Goal: Task Accomplishment & Management: Use online tool/utility

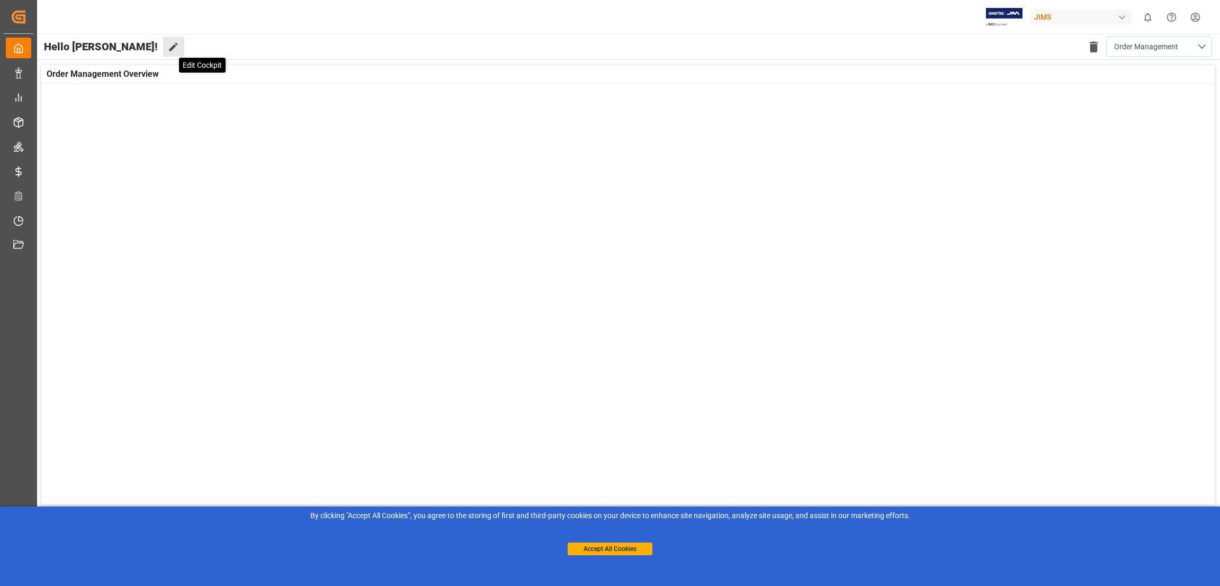
click at [168, 46] on icon at bounding box center [173, 46] width 11 height 11
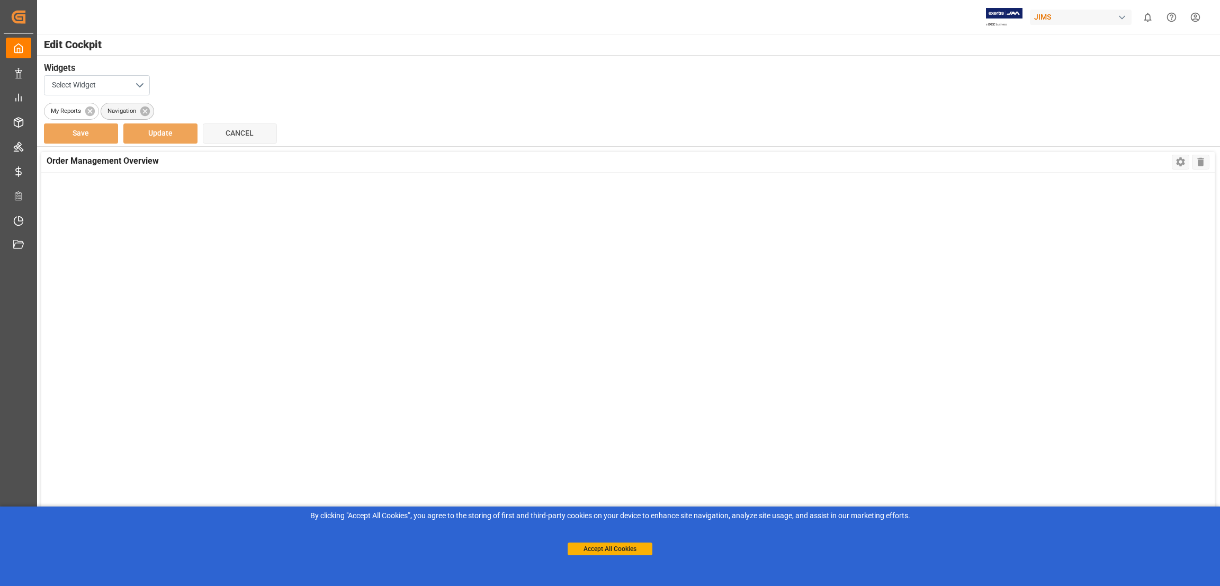
click at [126, 111] on span "Navigation" at bounding box center [121, 110] width 41 height 9
click at [140, 91] on button "Select Widget" at bounding box center [97, 85] width 106 height 20
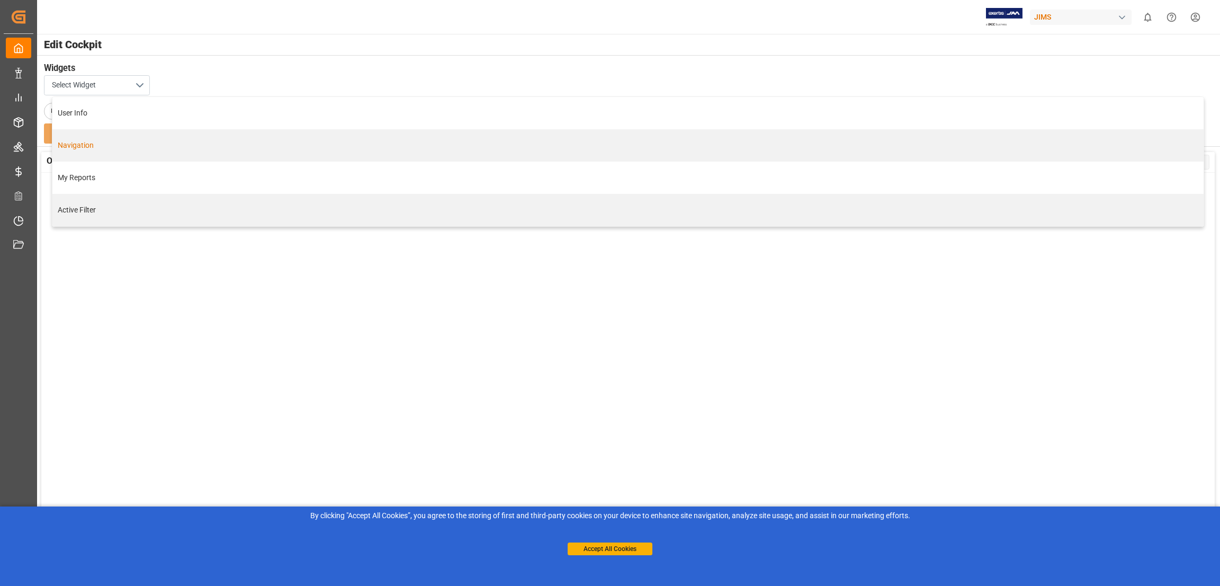
click at [88, 147] on div "Navigation" at bounding box center [628, 145] width 1140 height 11
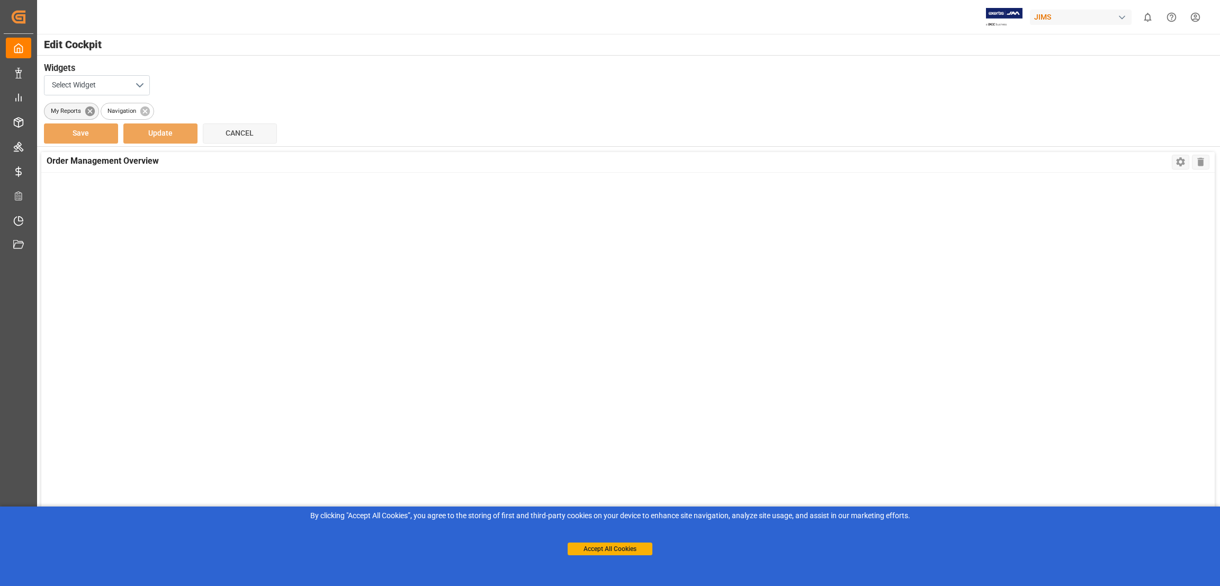
click at [85, 110] on icon at bounding box center [90, 111] width 10 height 10
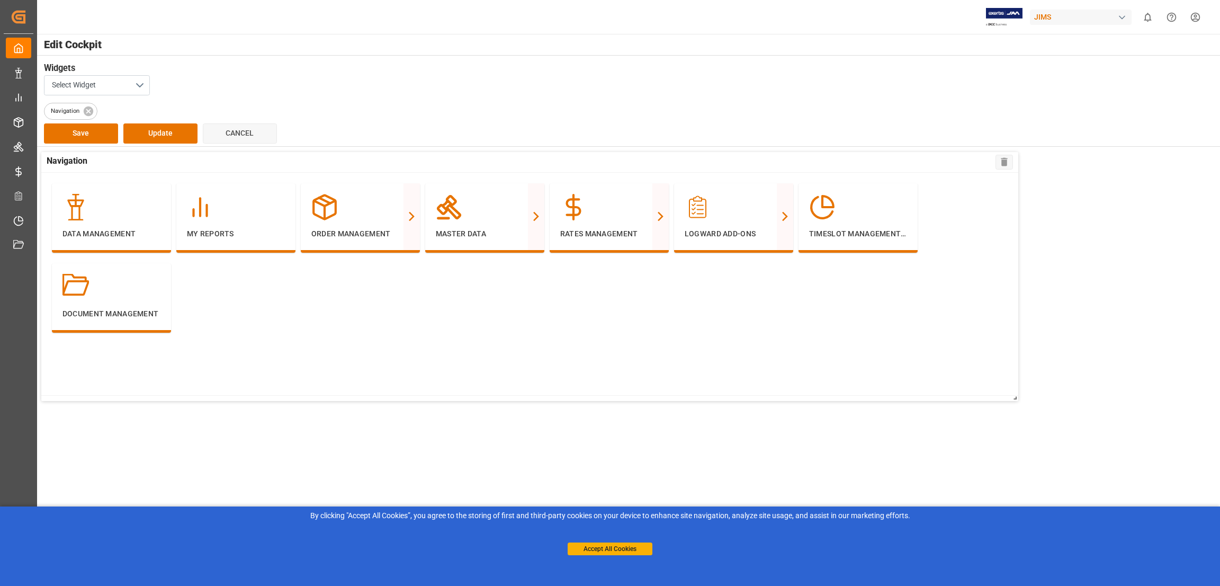
click at [344, 312] on div "Data Management My Reports Order Management Purchase Orders PO Line Items Trans…" at bounding box center [529, 284] width 977 height 222
click at [138, 84] on button "Select Widget" at bounding box center [97, 85] width 106 height 20
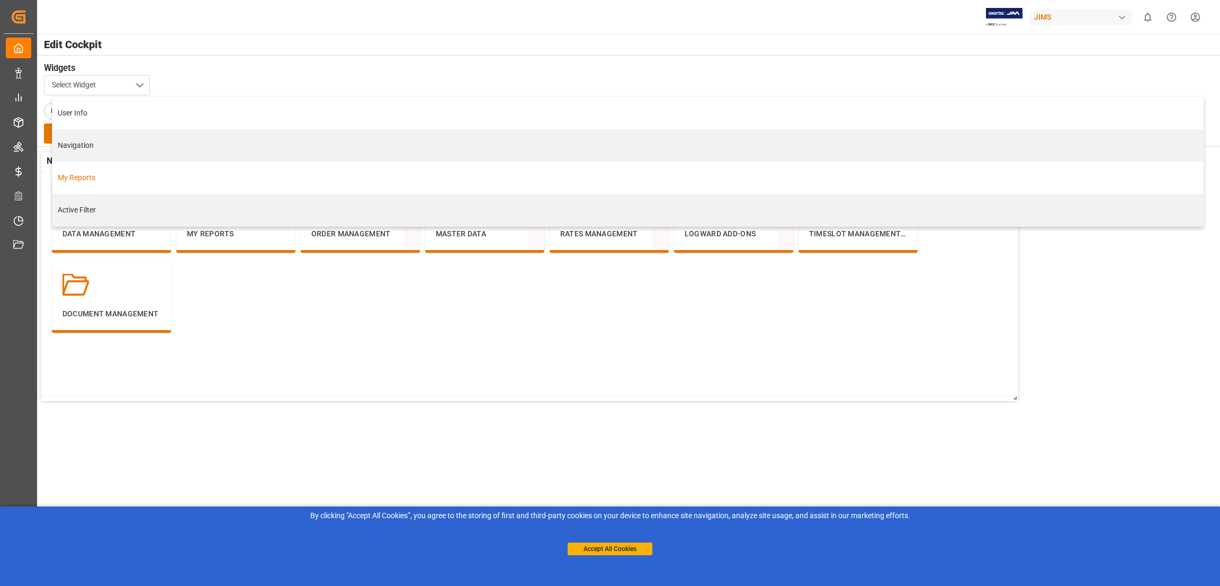
click at [85, 178] on div "My Reports" at bounding box center [628, 177] width 1140 height 11
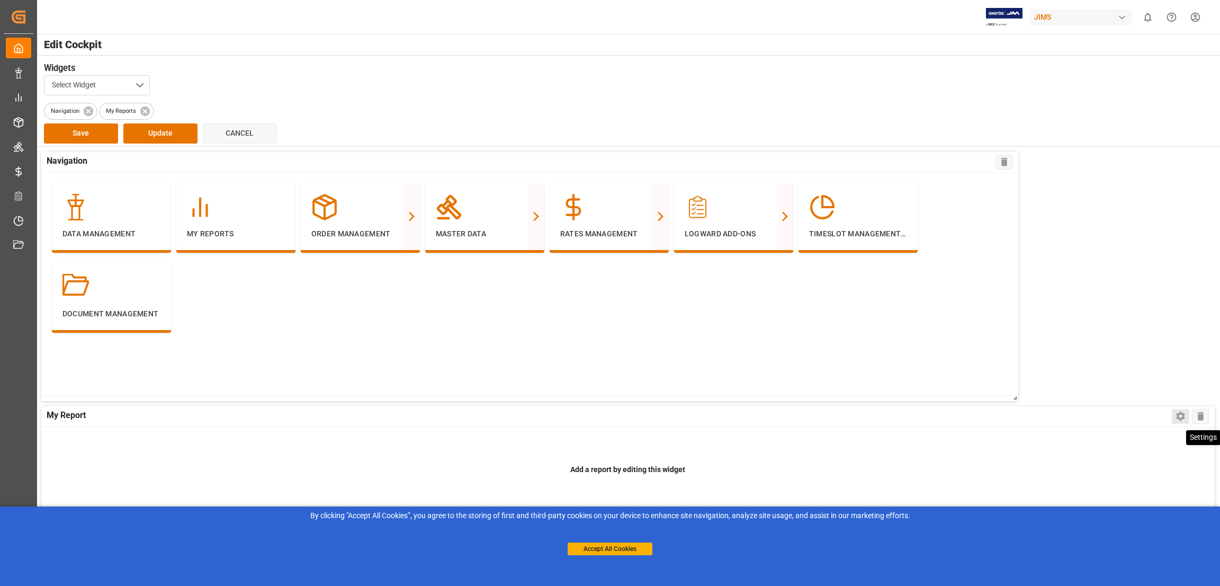
click at [1182, 413] on icon at bounding box center [1180, 415] width 11 height 11
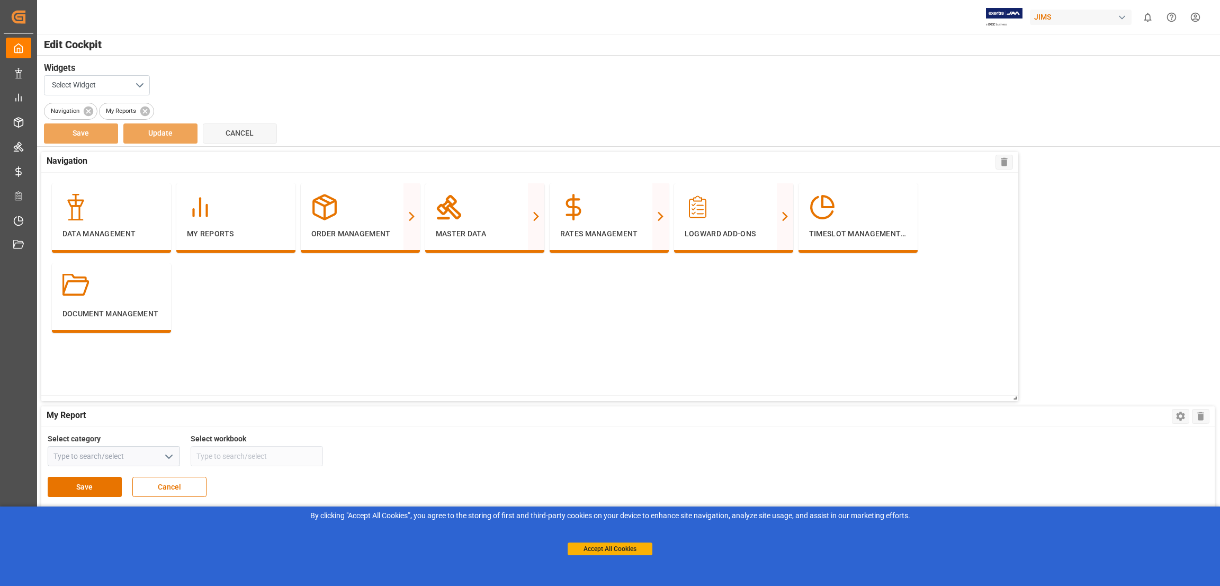
click at [169, 461] on icon "open menu" at bounding box center [169, 456] width 13 height 13
click at [75, 504] on div "Sourcing" at bounding box center [113, 503] width 131 height 24
click at [310, 454] on icon "open menu" at bounding box center [312, 456] width 13 height 13
click at [171, 460] on icon "open menu" at bounding box center [169, 456] width 13 height 13
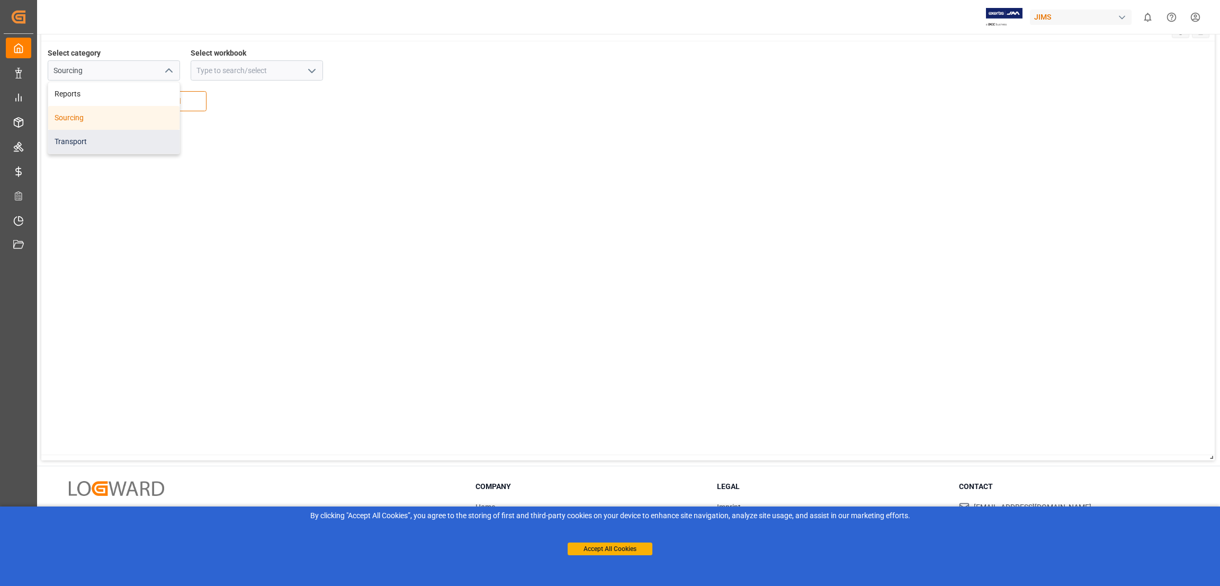
click at [90, 140] on div "Transport" at bounding box center [113, 142] width 131 height 24
type input "Transport"
click at [312, 73] on icon "open menu" at bounding box center [312, 71] width 13 height 13
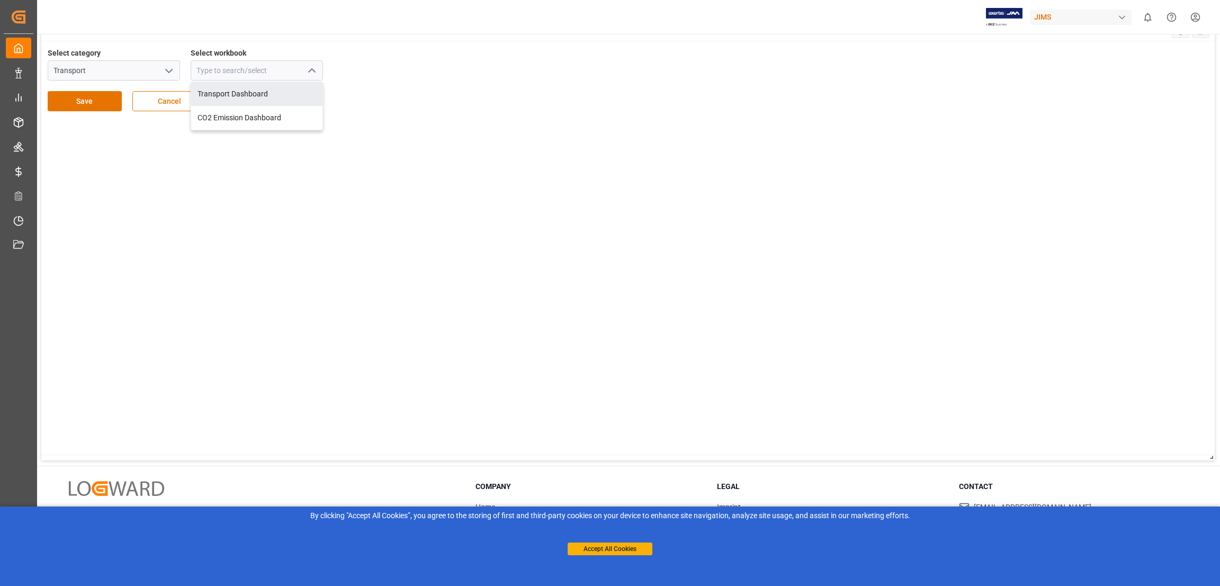
click at [244, 99] on div "Transport Dashboard" at bounding box center [256, 94] width 131 height 24
type input "Transport Dashboard"
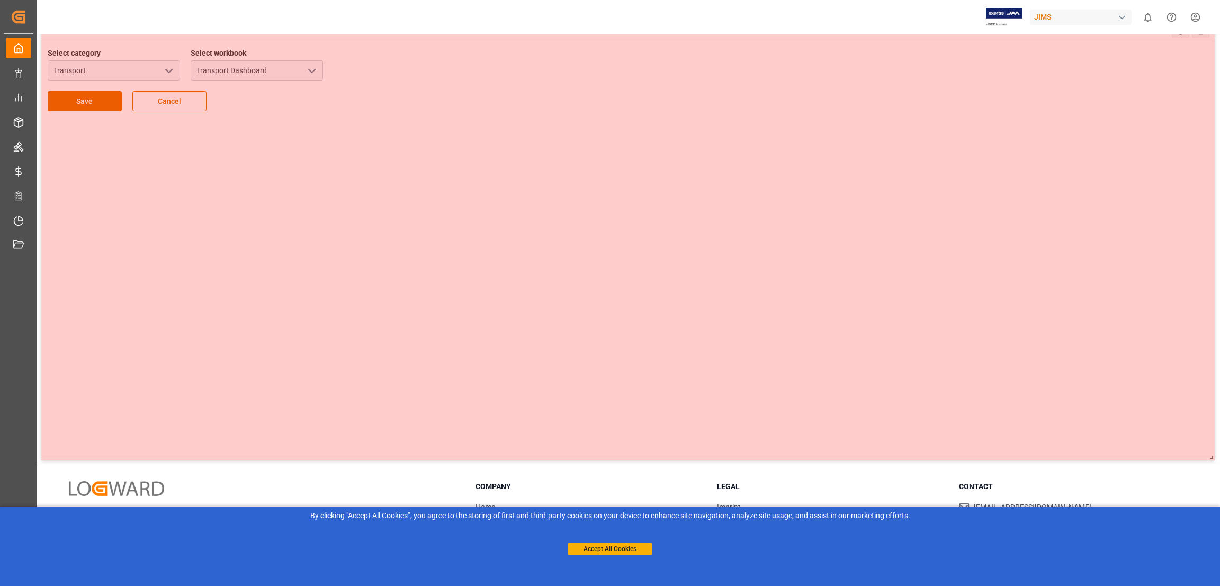
click at [479, 271] on div at bounding box center [628, 241] width 1174 height 440
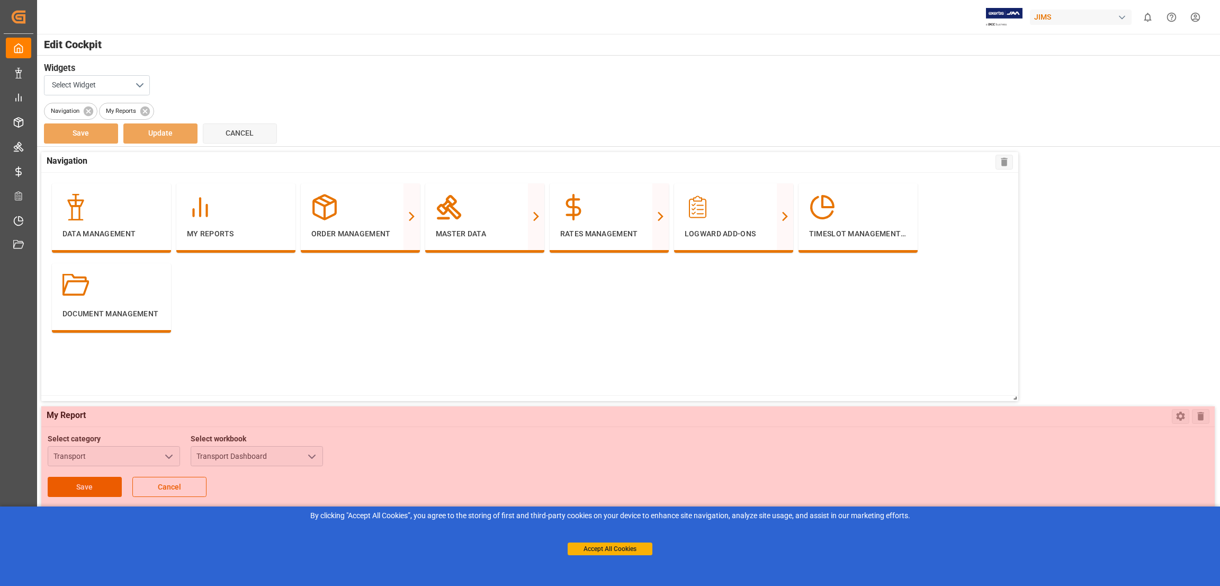
click at [420, 362] on div "Data Management My Reports Order Management Purchase Orders PO Line Items Trans…" at bounding box center [529, 284] width 977 height 222
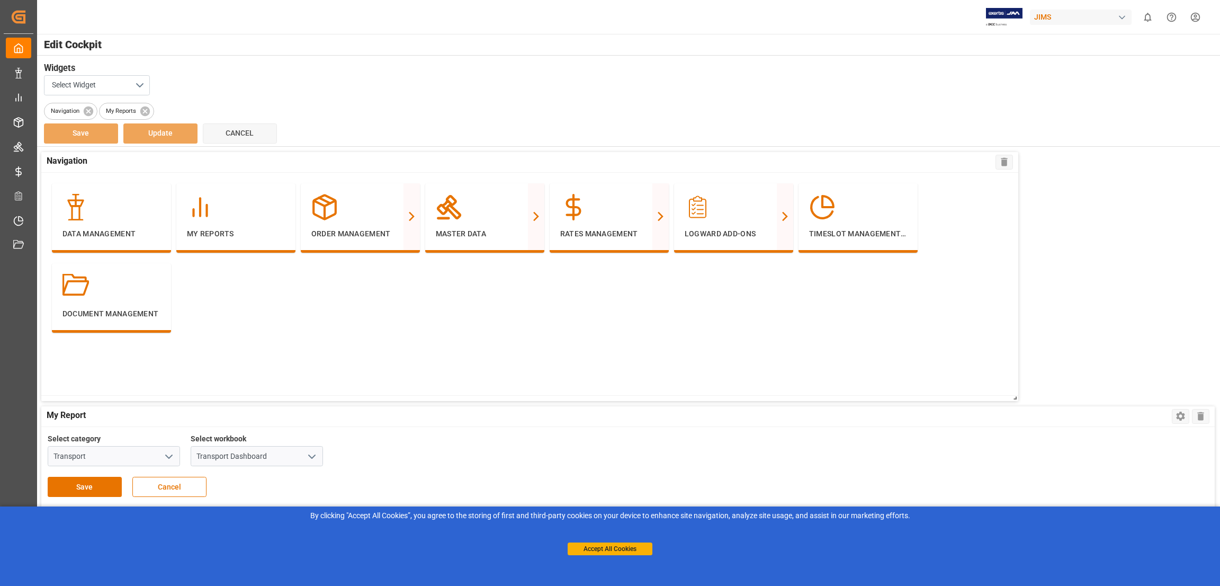
scroll to position [386, 0]
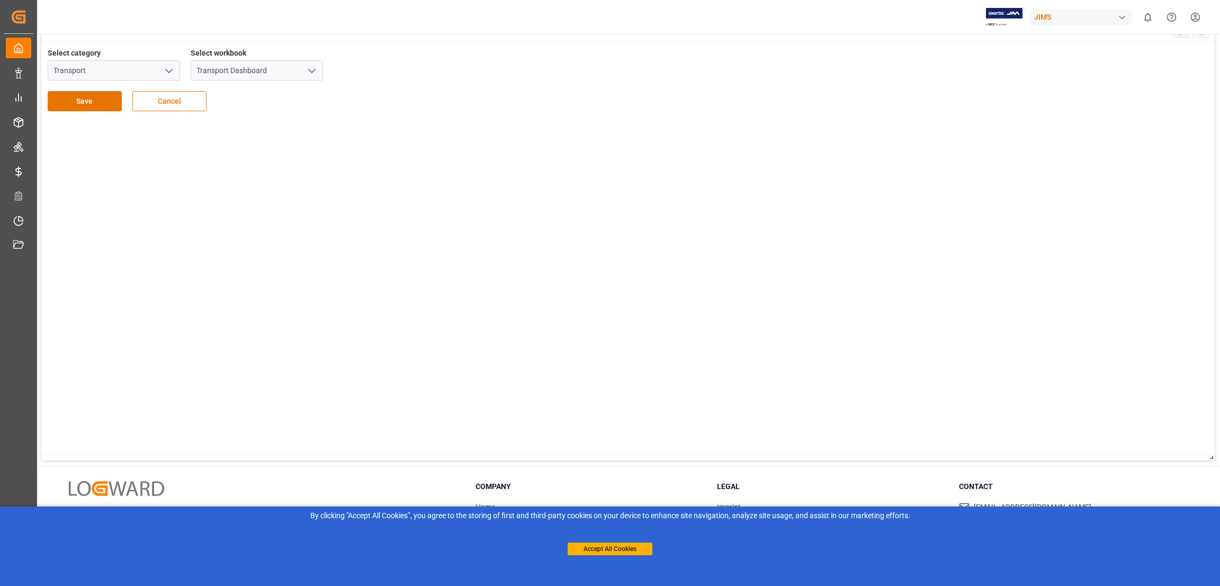
click at [168, 68] on icon "open menu" at bounding box center [169, 71] width 13 height 13
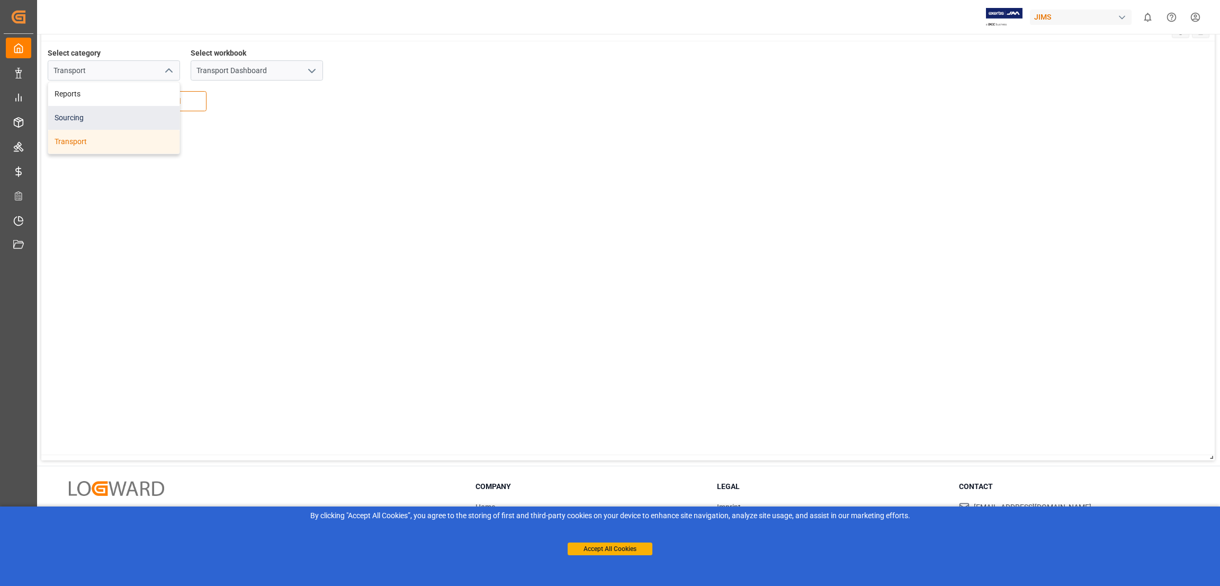
click at [82, 115] on div "Sourcing" at bounding box center [113, 118] width 131 height 24
type input "Sourcing"
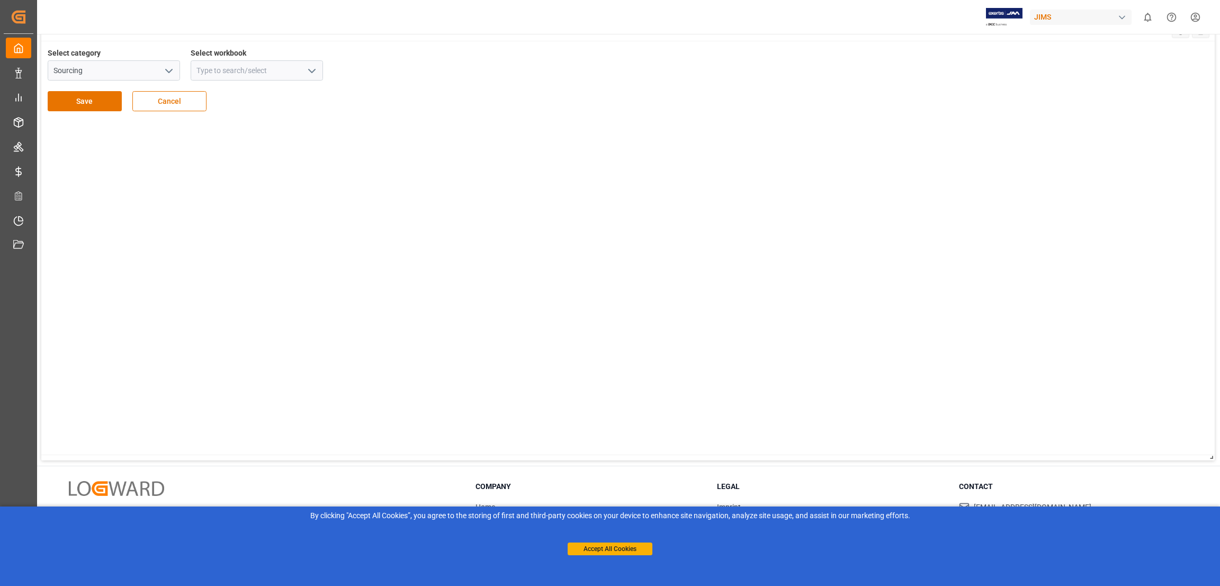
click at [316, 70] on icon "open menu" at bounding box center [312, 71] width 13 height 13
click at [247, 94] on div "Order Management Overview" at bounding box center [256, 94] width 131 height 24
type input "Order Management Overview"
click at [673, 268] on div "Select category Sourcing Select workbook Order Management Overview Save Cancel" at bounding box center [631, 250] width 1180 height 419
